Goal: Navigation & Orientation: Find specific page/section

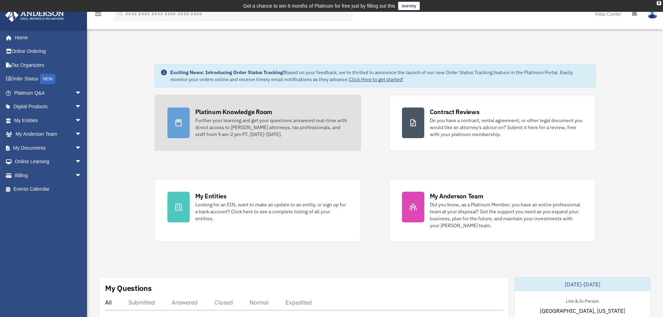
click at [255, 133] on div "Further your learning and get your questions answered real-time with direct acc…" at bounding box center [271, 127] width 153 height 21
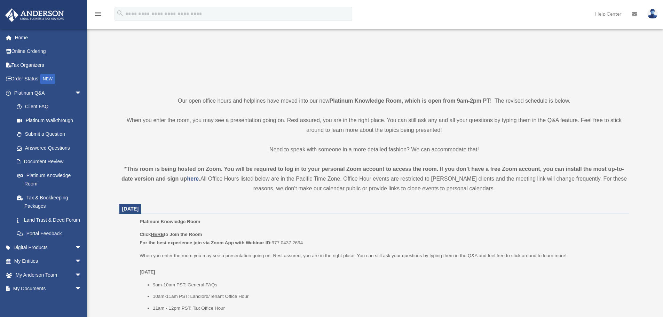
scroll to position [116, 0]
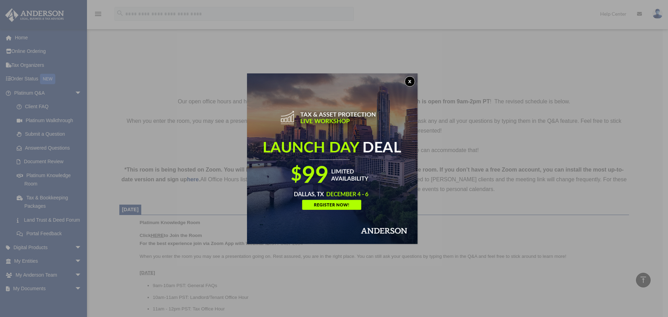
click at [410, 79] on button "x" at bounding box center [410, 81] width 10 height 10
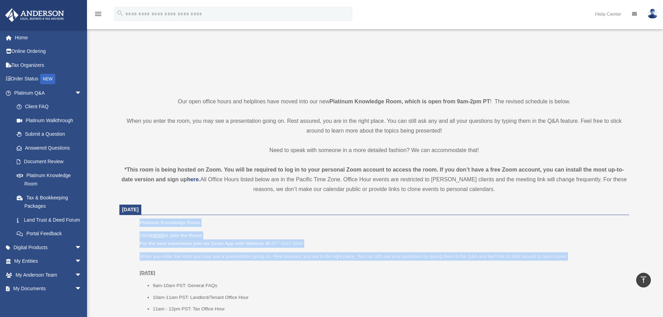
drag, startPoint x: 138, startPoint y: 221, endPoint x: 298, endPoint y: 261, distance: 164.9
click at [298, 261] on ul "Platinum Knowledge Room Click HERE to Join the Room For the best experience joi…" at bounding box center [374, 279] width 500 height 122
copy div "Platinum Knowledge Room Click HERE to Join the Room For the best experience joi…"
click at [226, 253] on p "When you enter the room you may see a presentation going on. Rest assured, you …" at bounding box center [382, 264] width 484 height 25
click at [278, 242] on p "Click HERE to Join the Room For the best experience join via Zoom App with Webi…" at bounding box center [382, 239] width 484 height 16
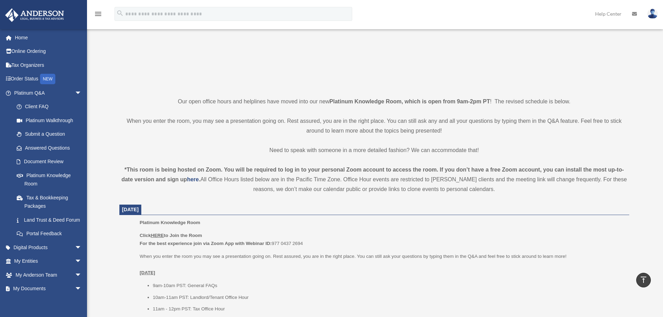
click at [159, 236] on u "HERE" at bounding box center [157, 235] width 13 height 5
click at [291, 249] on div "Click HERE to Join the Room For the best experience join via Zoom App with Webi…" at bounding box center [382, 283] width 484 height 105
click at [159, 235] on u "HERE" at bounding box center [157, 235] width 13 height 5
click at [162, 236] on u "HERE" at bounding box center [157, 235] width 13 height 5
drag, startPoint x: 163, startPoint y: 236, endPoint x: 159, endPoint y: 235, distance: 4.2
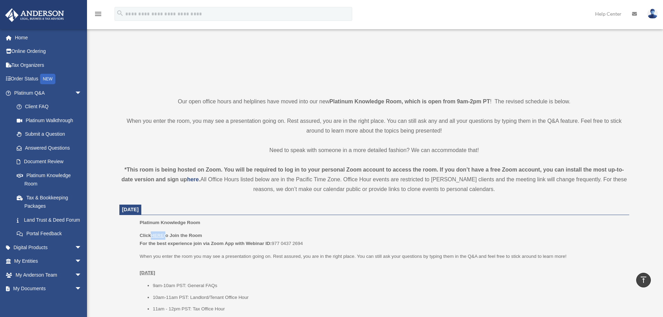
click at [163, 236] on u "HERE" at bounding box center [157, 235] width 13 height 5
click at [161, 235] on u "HERE" at bounding box center [157, 235] width 13 height 5
click at [166, 235] on b "Click HERE to Join the Room" at bounding box center [171, 235] width 62 height 5
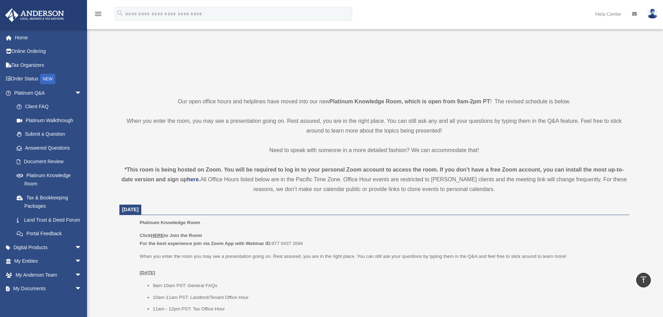
click at [198, 236] on b "Click HERE to Join the Room" at bounding box center [171, 235] width 62 height 5
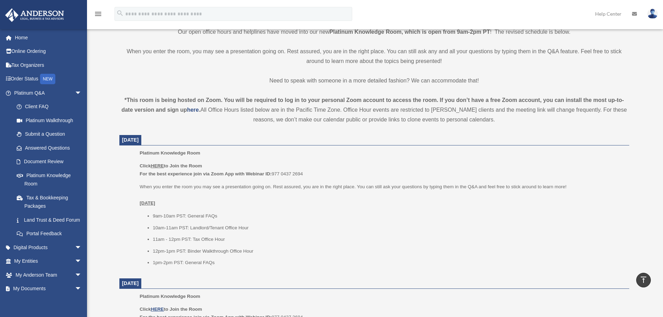
scroll to position [221, 0]
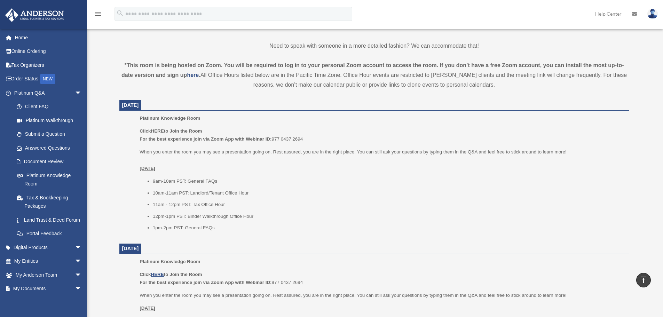
click at [161, 130] on u "HERE" at bounding box center [157, 130] width 13 height 5
click at [177, 144] on div "Click HERE to Join the Room For the best experience join via Zoom App with Webi…" at bounding box center [382, 179] width 484 height 105
click at [159, 130] on u "HERE" at bounding box center [157, 130] width 13 height 5
click at [17, 36] on link "Home" at bounding box center [48, 38] width 87 height 14
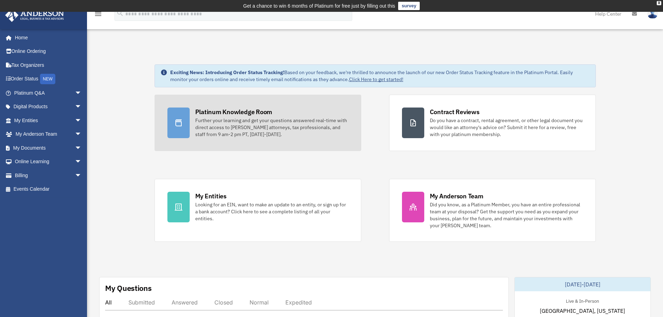
click at [222, 126] on div "Further your learning and get your questions answered real-time with direct acc…" at bounding box center [271, 127] width 153 height 21
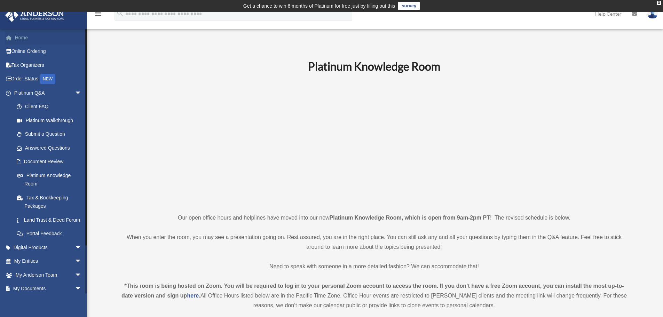
click at [15, 36] on link "Home" at bounding box center [48, 38] width 87 height 14
